Goal: Check status: Check status

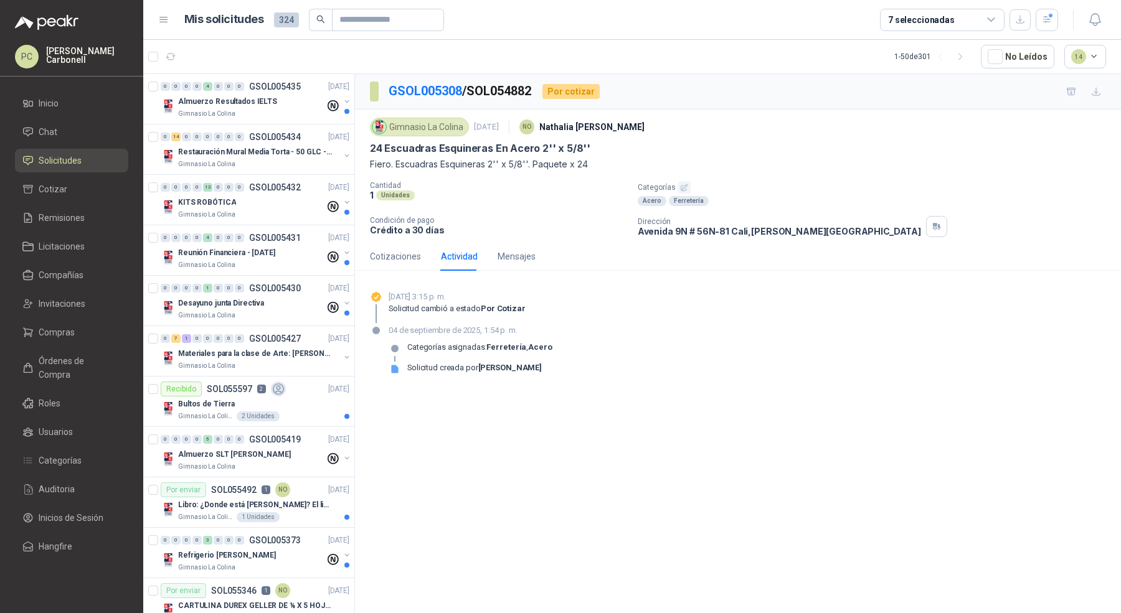
scroll to position [1363, 0]
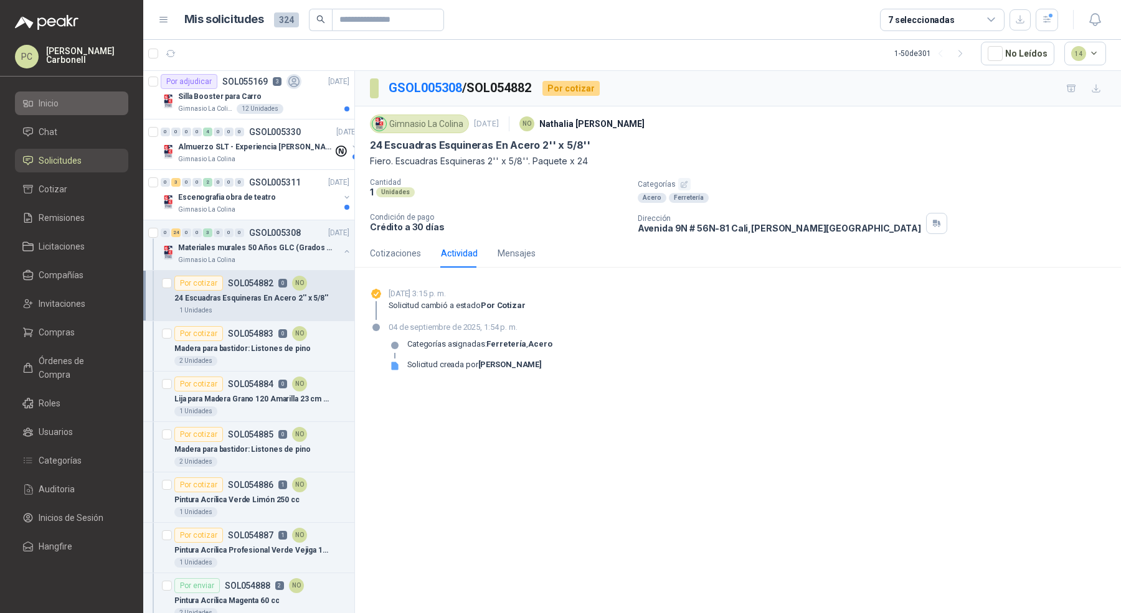
click at [72, 108] on li "Inicio" at bounding box center [71, 104] width 98 height 14
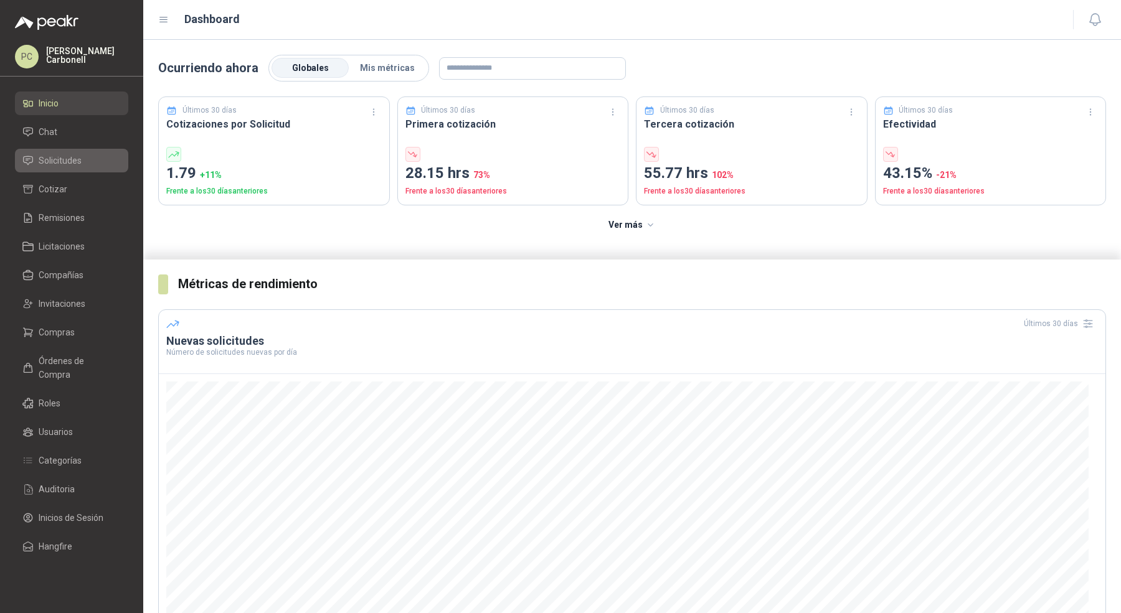
click at [62, 154] on span "Solicitudes" at bounding box center [60, 161] width 43 height 14
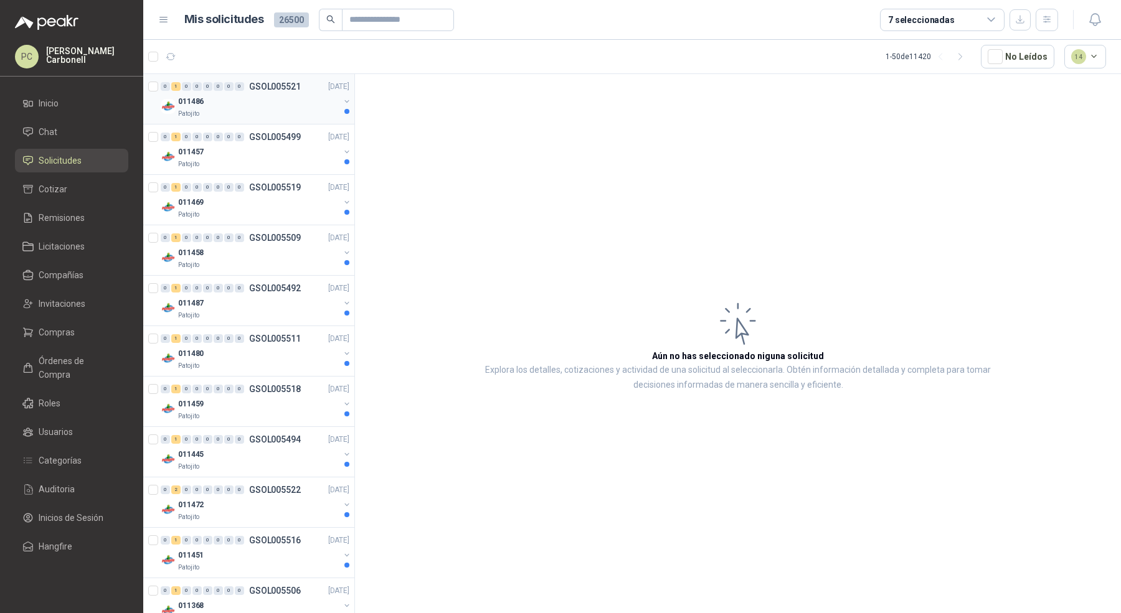
click at [262, 101] on div "011486" at bounding box center [258, 101] width 161 height 15
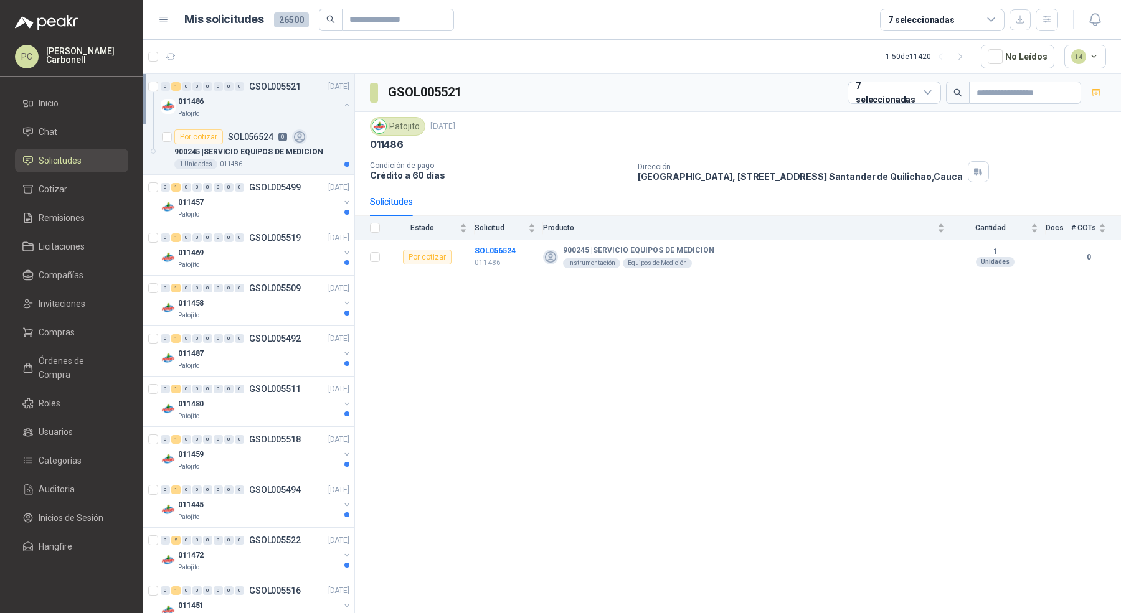
click at [262, 101] on div "011486" at bounding box center [258, 101] width 161 height 15
click at [262, 153] on div "011457" at bounding box center [258, 151] width 161 height 15
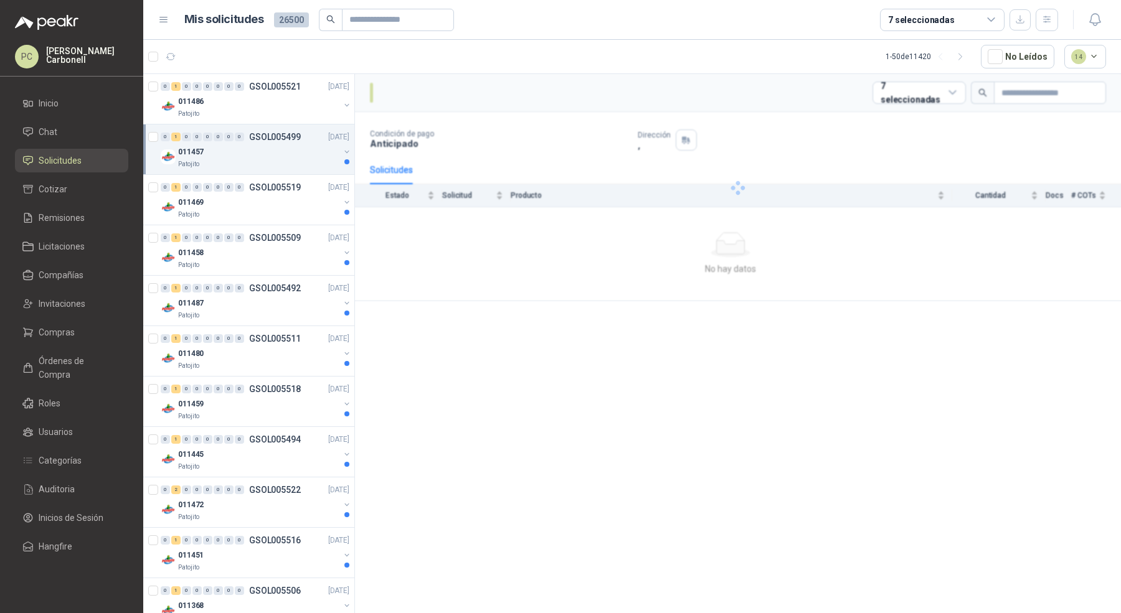
click at [262, 153] on div "011457" at bounding box center [258, 151] width 161 height 15
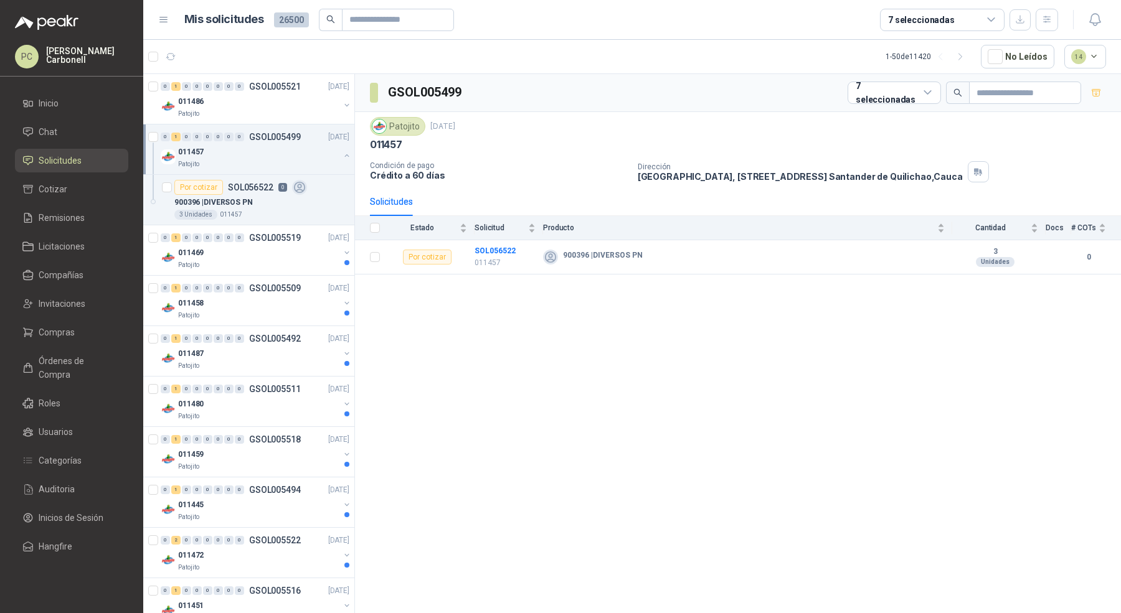
click at [262, 153] on div "011457" at bounding box center [258, 151] width 161 height 15
click at [261, 210] on div "Patojito" at bounding box center [258, 215] width 161 height 10
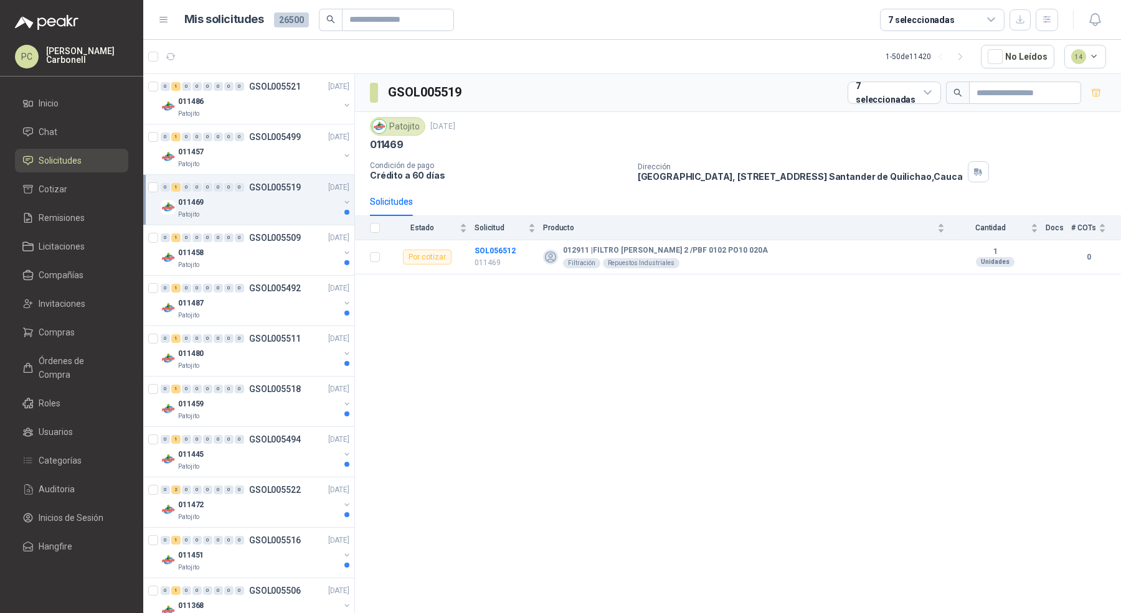
click at [261, 210] on div "Patojito" at bounding box center [258, 215] width 161 height 10
click at [342, 205] on button "button" at bounding box center [347, 206] width 10 height 10
click at [342, 250] on button "button" at bounding box center [347, 253] width 10 height 10
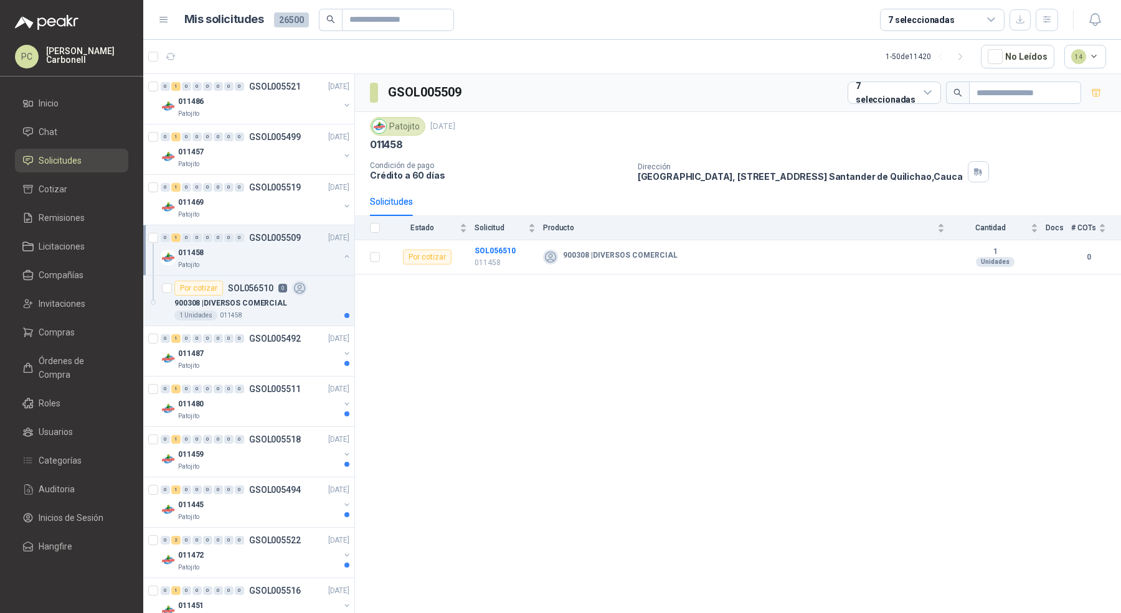
click at [342, 253] on button "button" at bounding box center [347, 257] width 10 height 10
click at [342, 303] on button "button" at bounding box center [347, 303] width 10 height 10
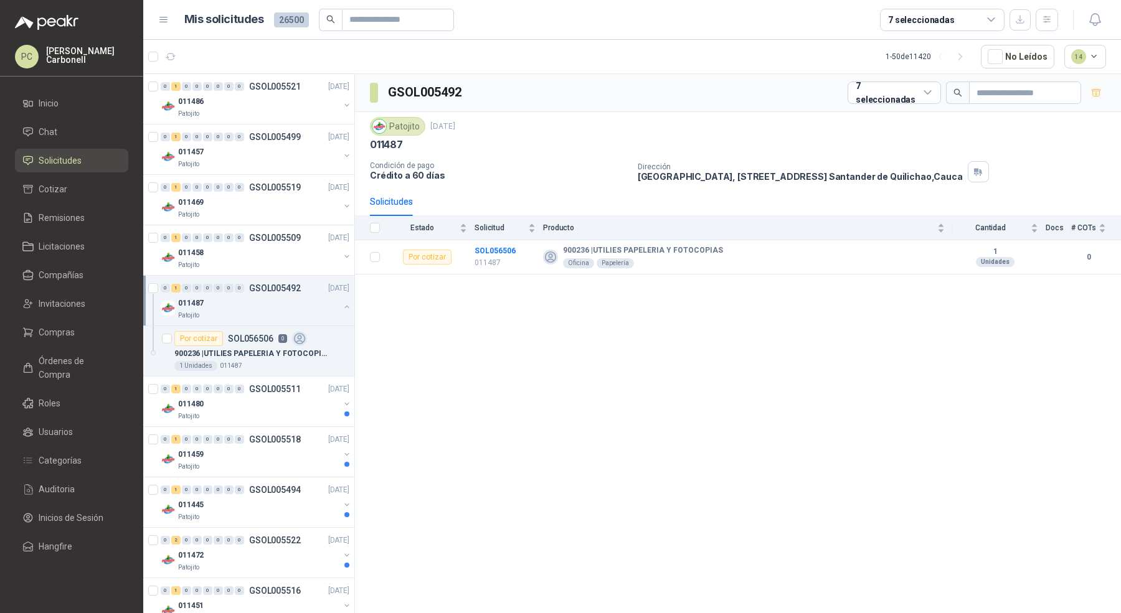
click at [342, 305] on button "button" at bounding box center [347, 307] width 10 height 10
click at [342, 156] on button "button" at bounding box center [347, 156] width 10 height 10
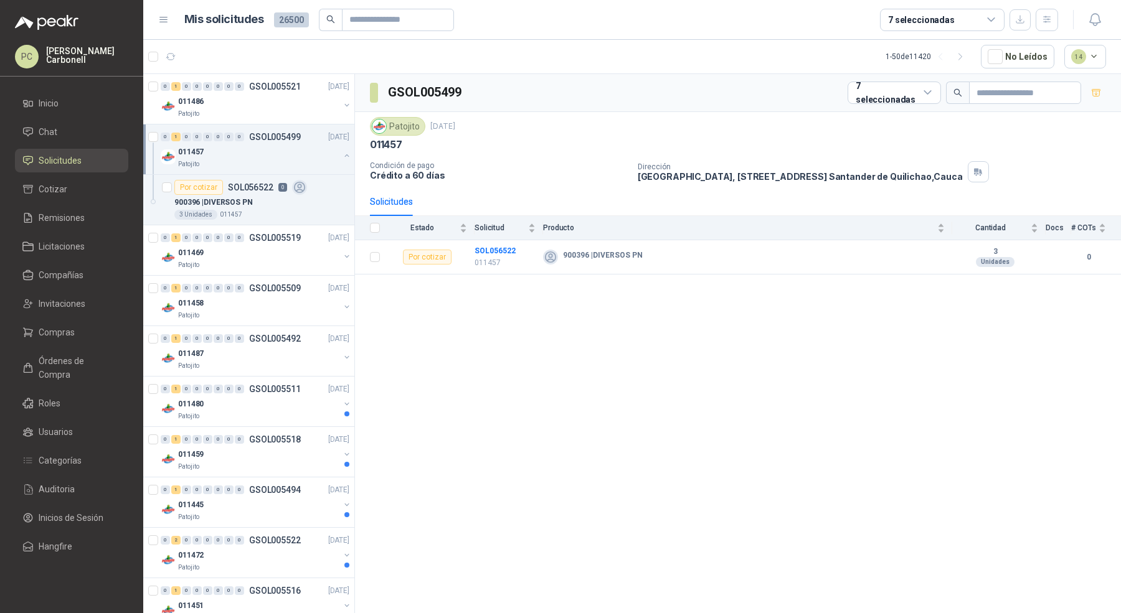
click at [342, 156] on button "button" at bounding box center [347, 156] width 10 height 10
click at [342, 209] on div at bounding box center [347, 207] width 10 height 12
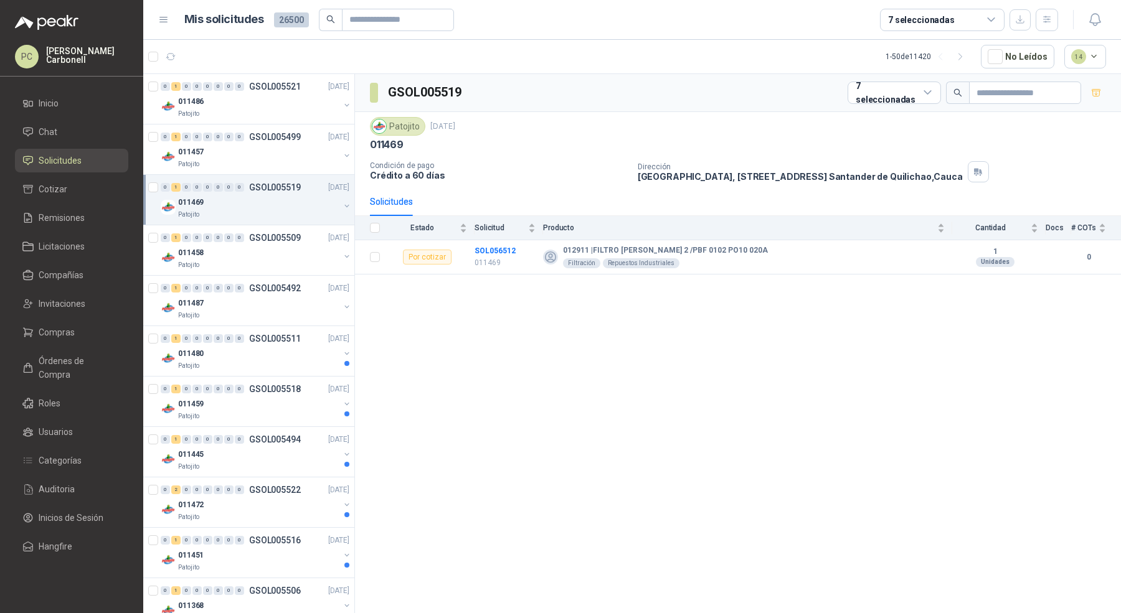
click at [342, 210] on div at bounding box center [347, 207] width 10 height 12
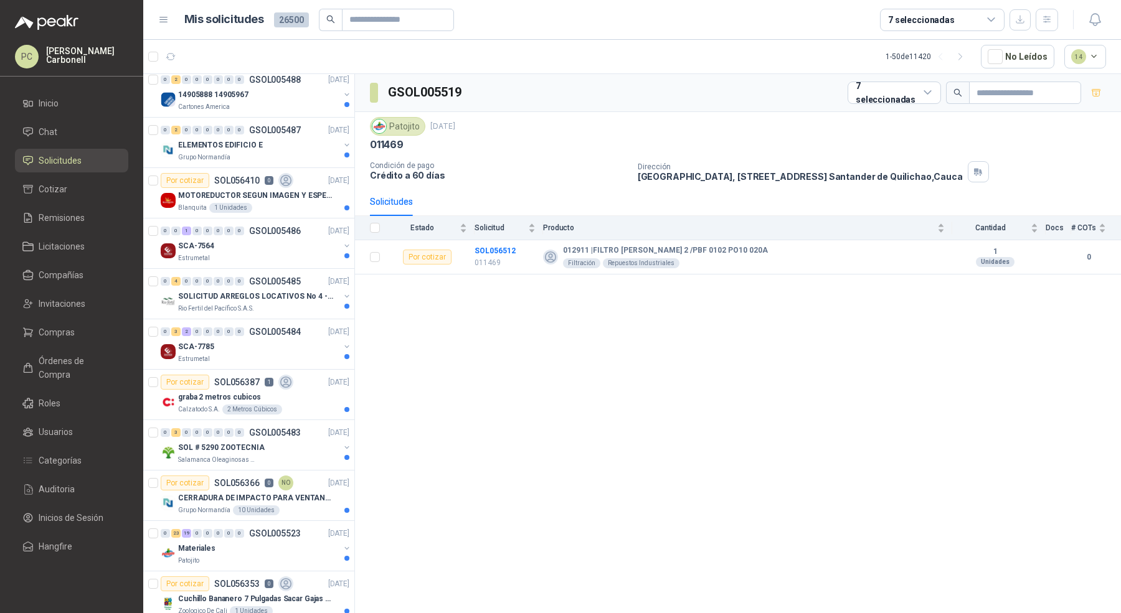
scroll to position [1992, 0]
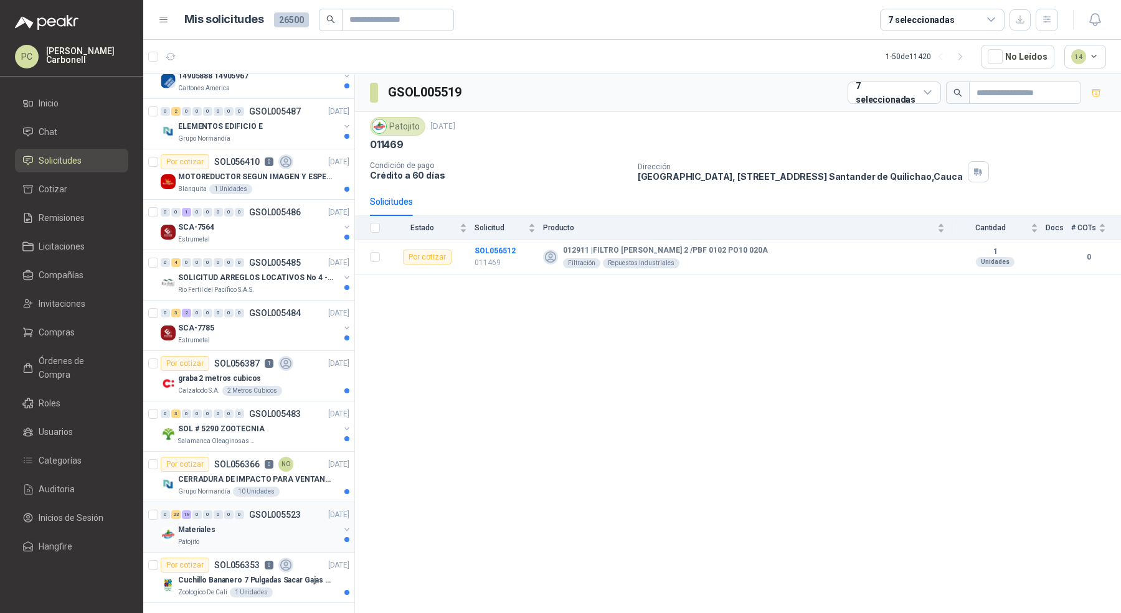
click at [342, 525] on button "button" at bounding box center [347, 530] width 10 height 10
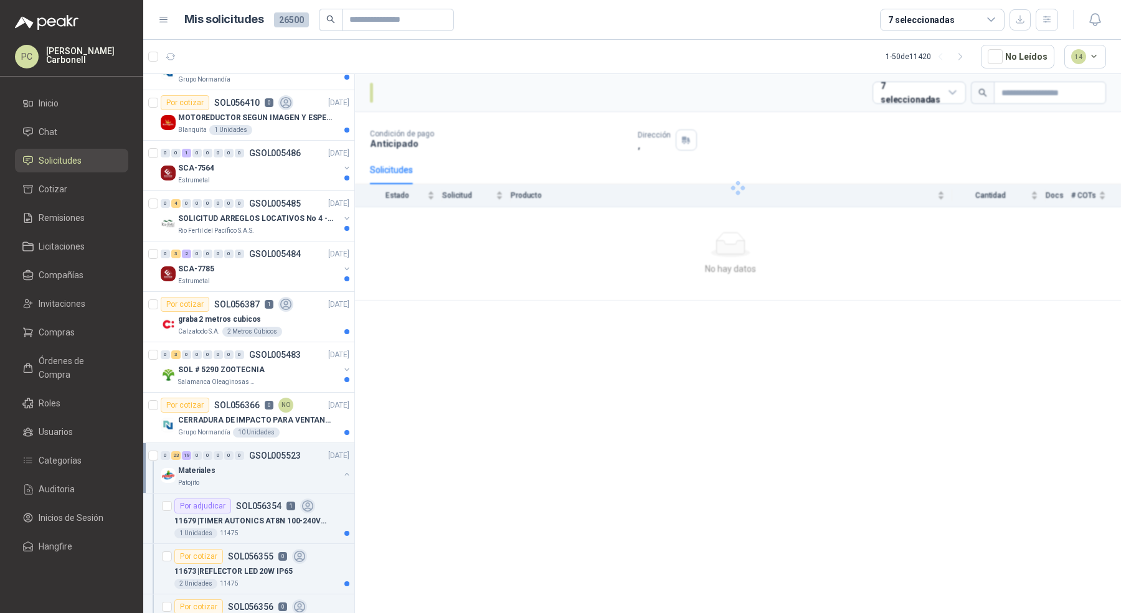
scroll to position [2058, 0]
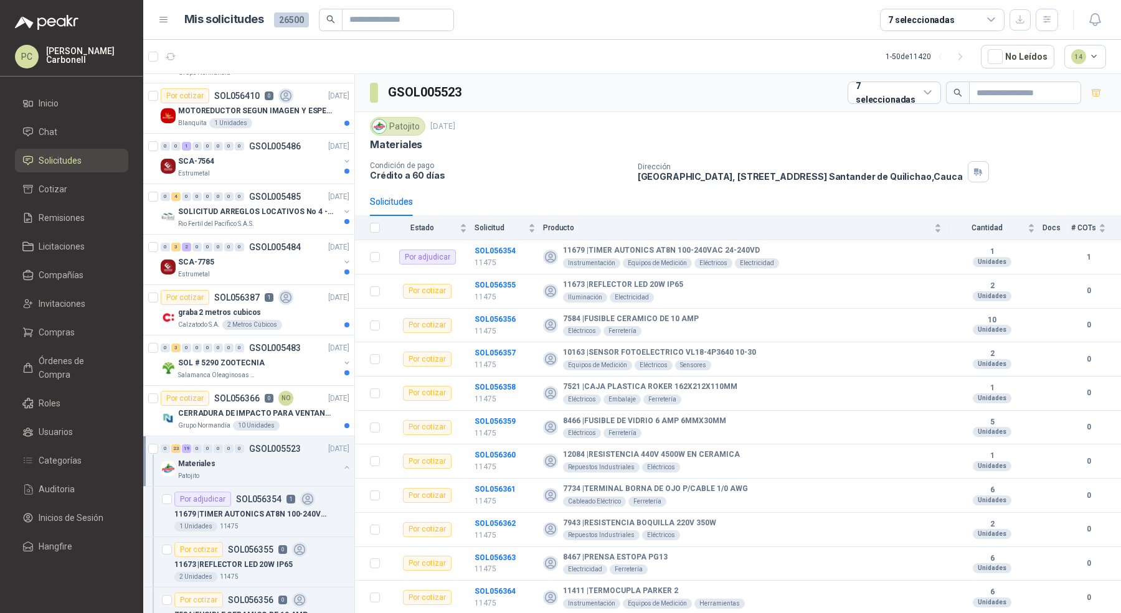
click at [342, 463] on button "button" at bounding box center [347, 468] width 10 height 10
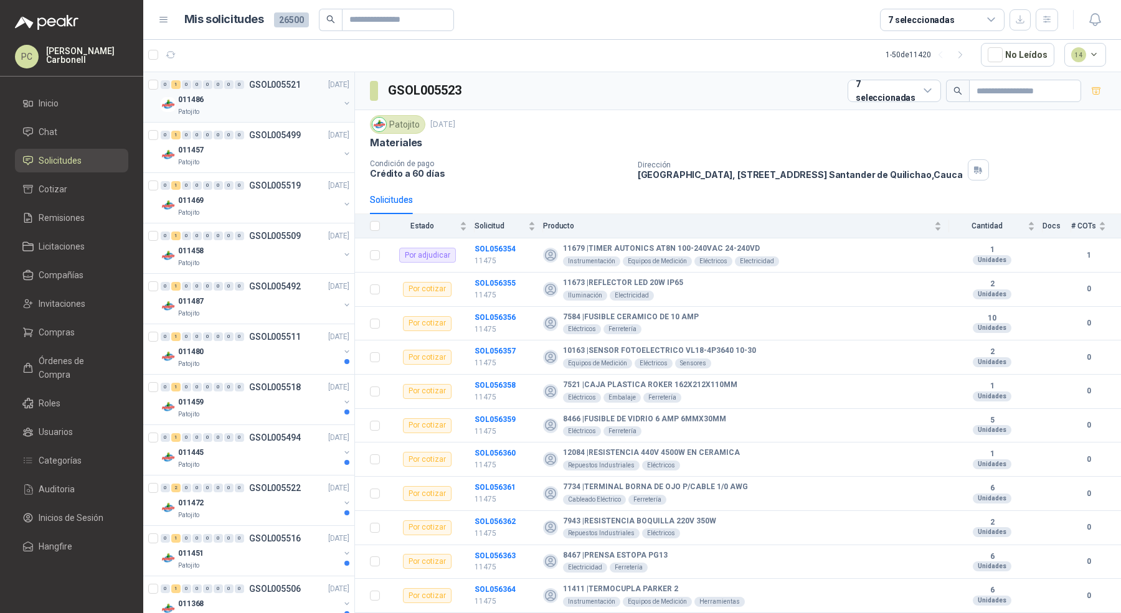
scroll to position [3, 0]
